Goal: Navigation & Orientation: Find specific page/section

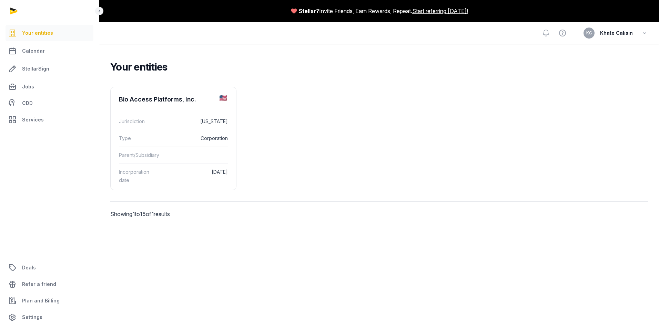
drag, startPoint x: 158, startPoint y: 59, endPoint x: 168, endPoint y: 69, distance: 14.4
click at [158, 60] on div "Your entities Bio Access Platforms, Inc. Jurisdiction [US_STATE] Type Corporati…" at bounding box center [379, 147] width 560 height 207
click at [186, 112] on dl "Jurisdiction [US_STATE] Type Corporation Parent/Subsidiary Incorporation date […" at bounding box center [173, 151] width 125 height 86
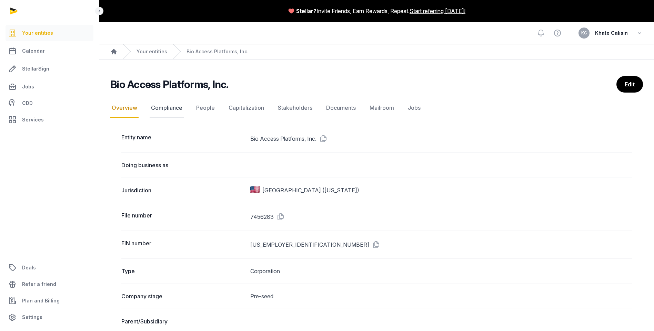
click at [164, 108] on link "Compliance" at bounding box center [167, 108] width 34 height 20
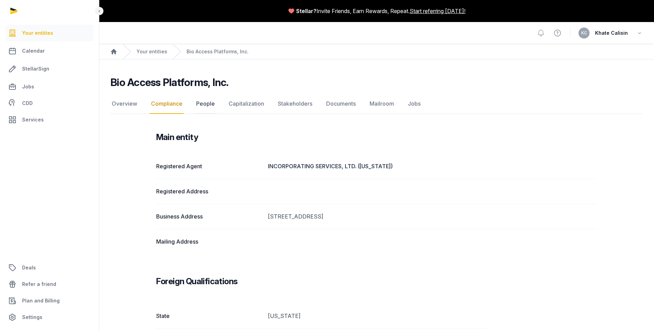
click at [195, 104] on link "People" at bounding box center [205, 104] width 21 height 20
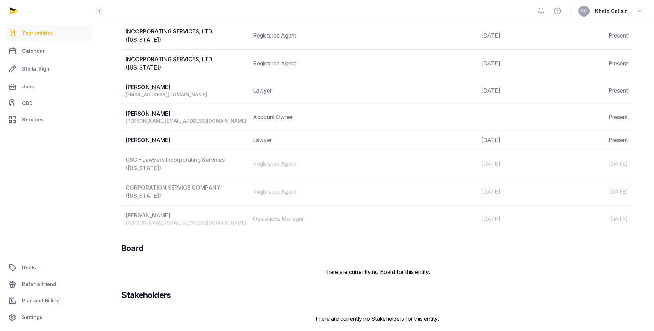
scroll to position [17, 0]
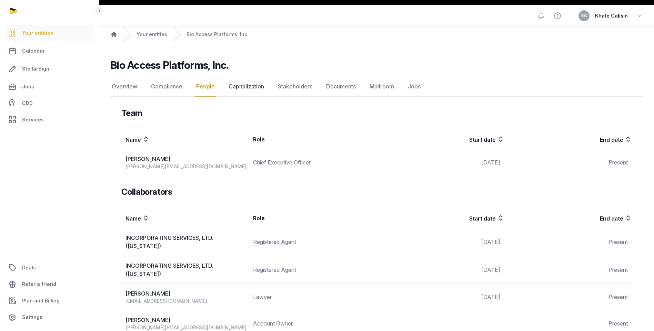
click at [243, 84] on link "Capitalization" at bounding box center [246, 87] width 38 height 20
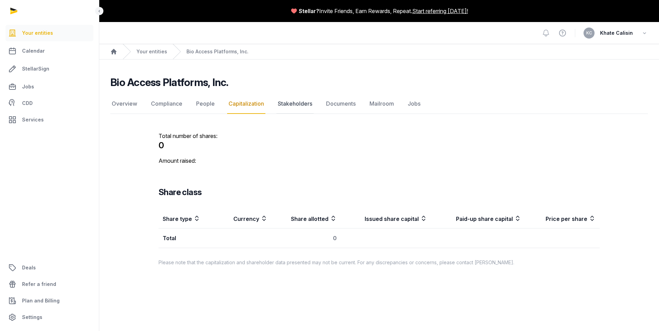
click at [308, 107] on link "Stakeholders" at bounding box center [294, 104] width 37 height 20
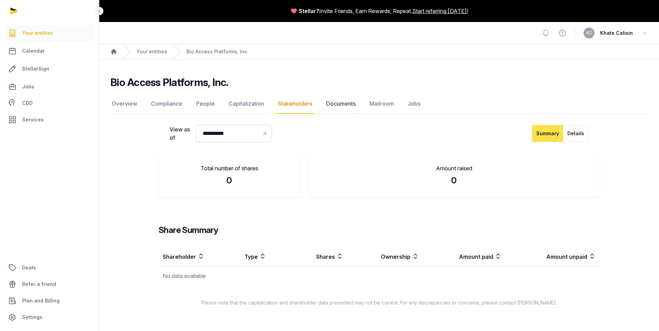
click at [332, 107] on link "Documents" at bounding box center [341, 104] width 32 height 20
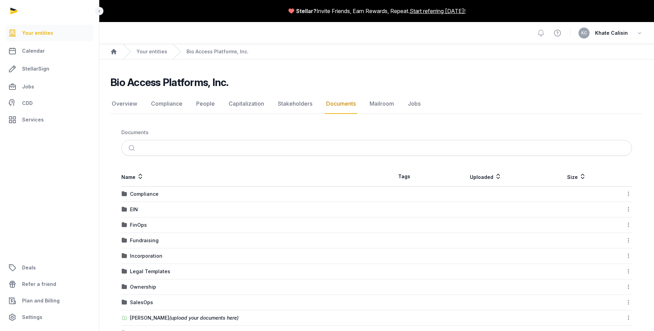
scroll to position [39, 0]
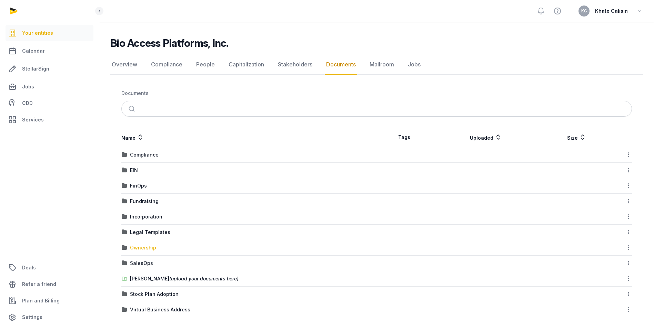
click at [135, 249] on div "Ownership" at bounding box center [143, 248] width 26 height 7
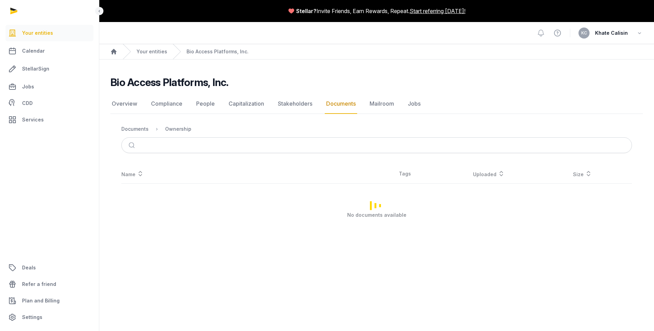
scroll to position [0, 0]
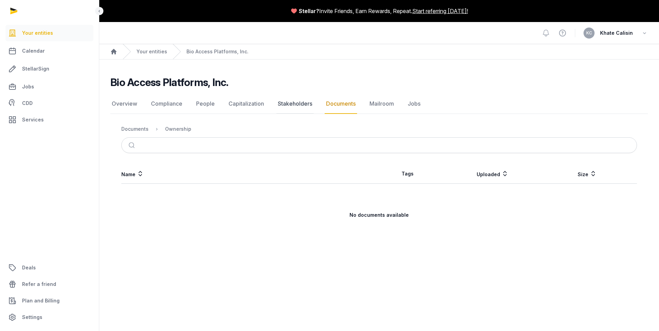
click at [302, 105] on link "Stakeholders" at bounding box center [294, 104] width 37 height 20
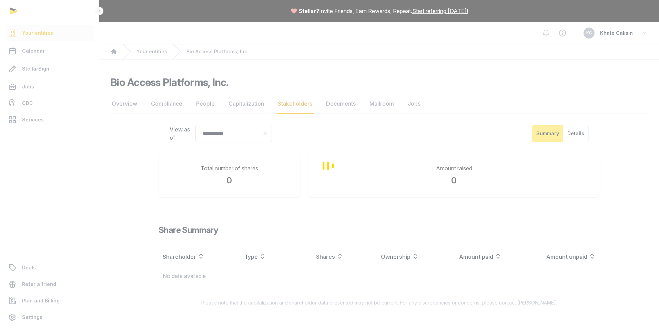
click at [338, 104] on link "Documents" at bounding box center [341, 104] width 32 height 20
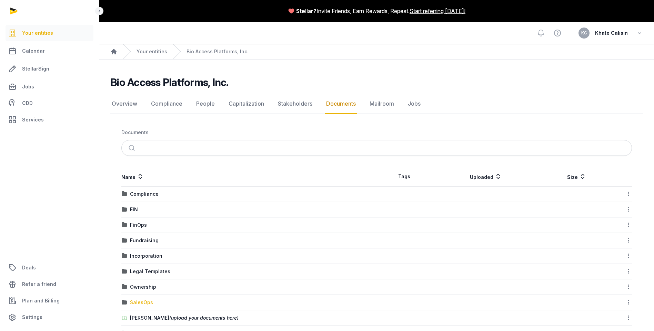
scroll to position [39, 0]
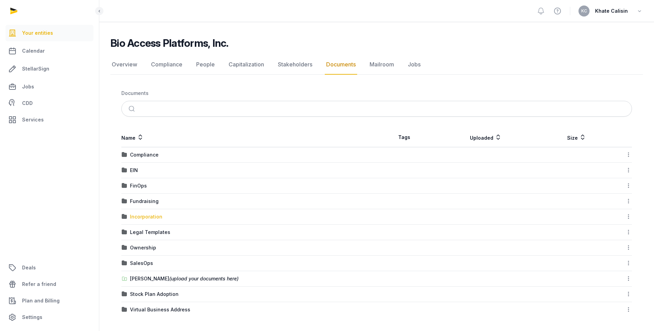
click at [144, 217] on div "Incorporation" at bounding box center [146, 217] width 32 height 7
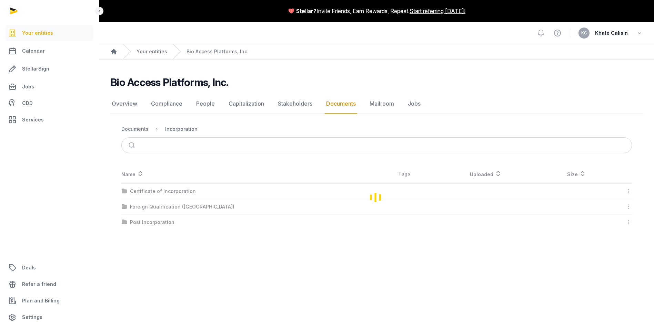
scroll to position [0, 0]
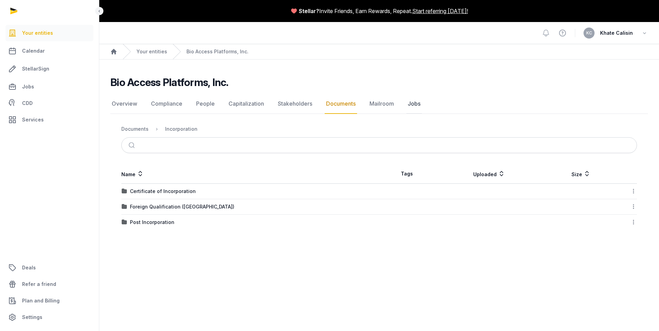
click at [409, 104] on link "Jobs" at bounding box center [414, 104] width 16 height 20
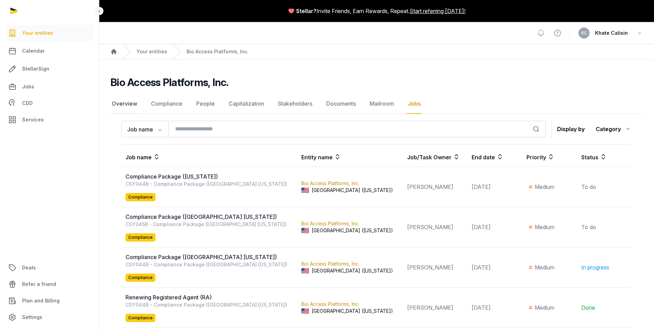
click at [113, 102] on link "Overview" at bounding box center [124, 104] width 28 height 20
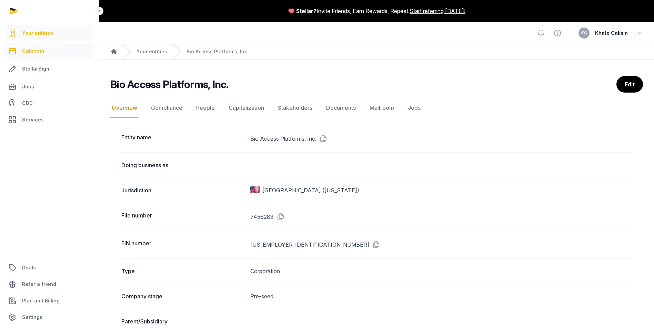
click at [35, 52] on span "Calendar" at bounding box center [33, 51] width 23 height 8
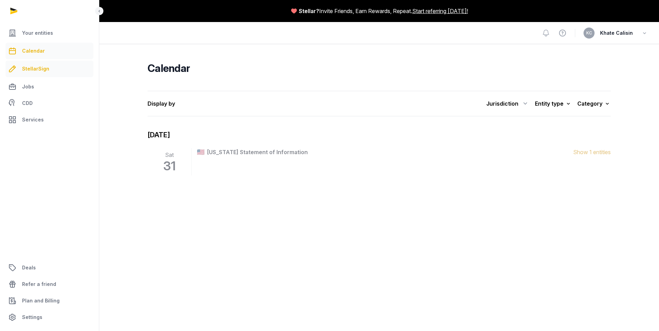
click at [35, 70] on span "StellarSign" at bounding box center [35, 69] width 27 height 8
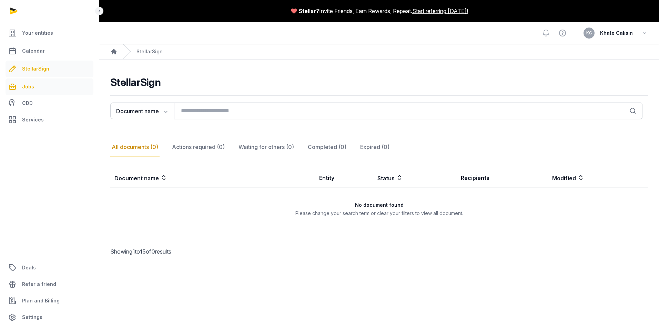
click at [36, 85] on link "Jobs" at bounding box center [50, 87] width 88 height 17
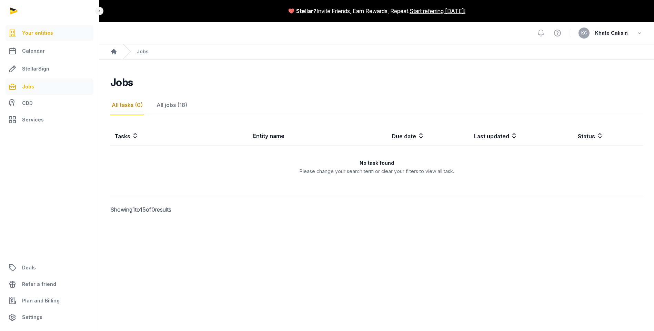
click at [31, 37] on span "Your entities" at bounding box center [37, 33] width 31 height 8
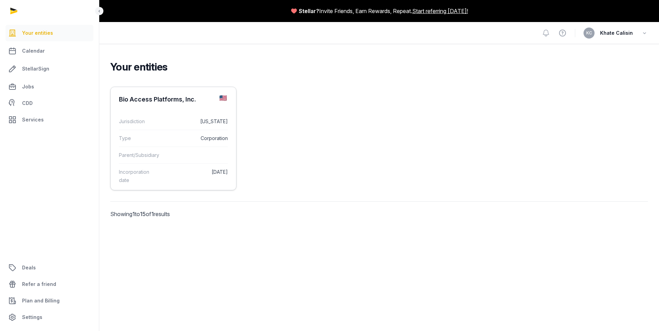
click at [187, 118] on dd "[US_STATE]" at bounding box center [197, 121] width 62 height 8
